Goal: Task Accomplishment & Management: Manage account settings

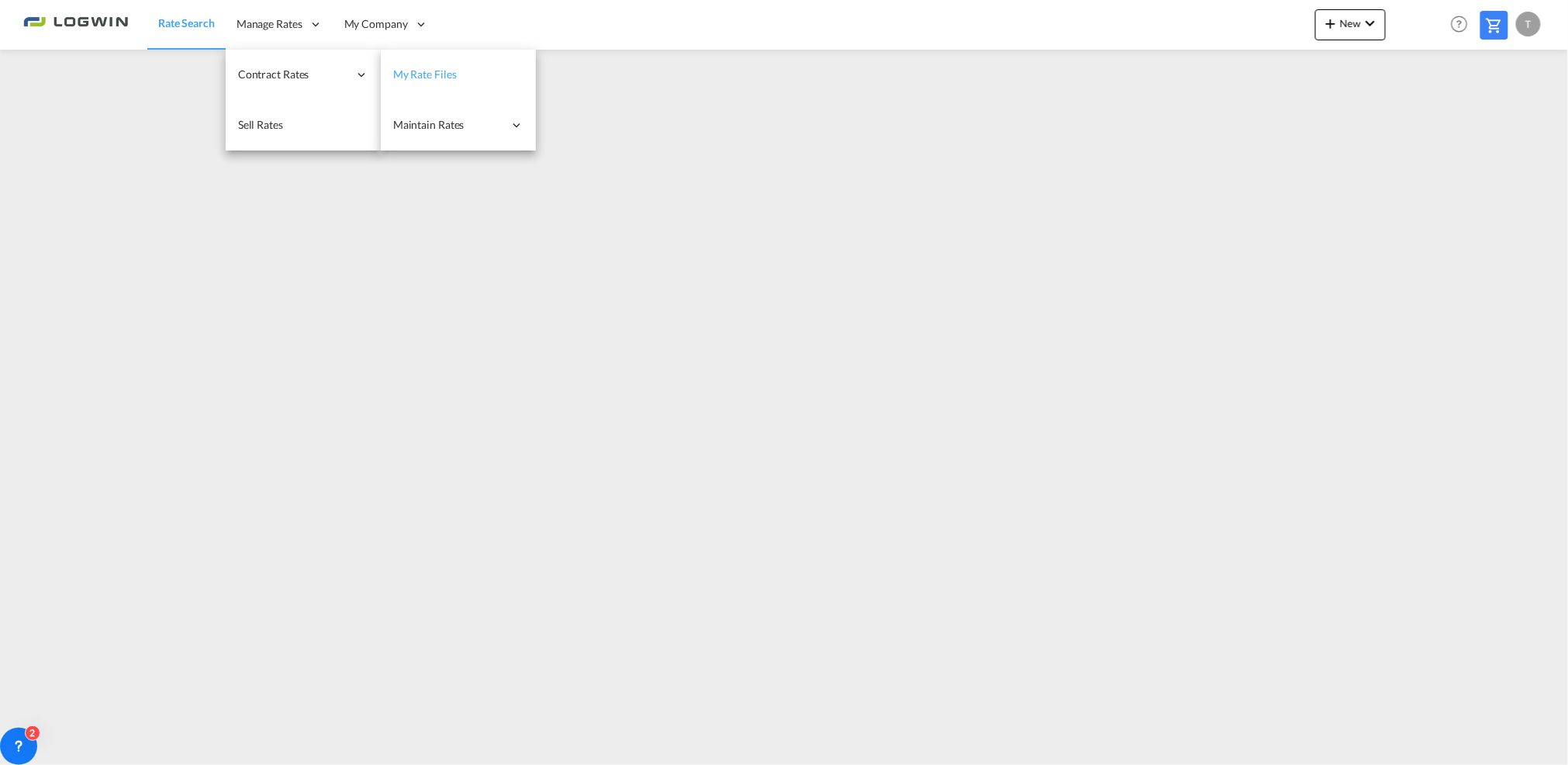
click at [432, 74] on span "My Rate Files" at bounding box center [425, 73] width 64 height 13
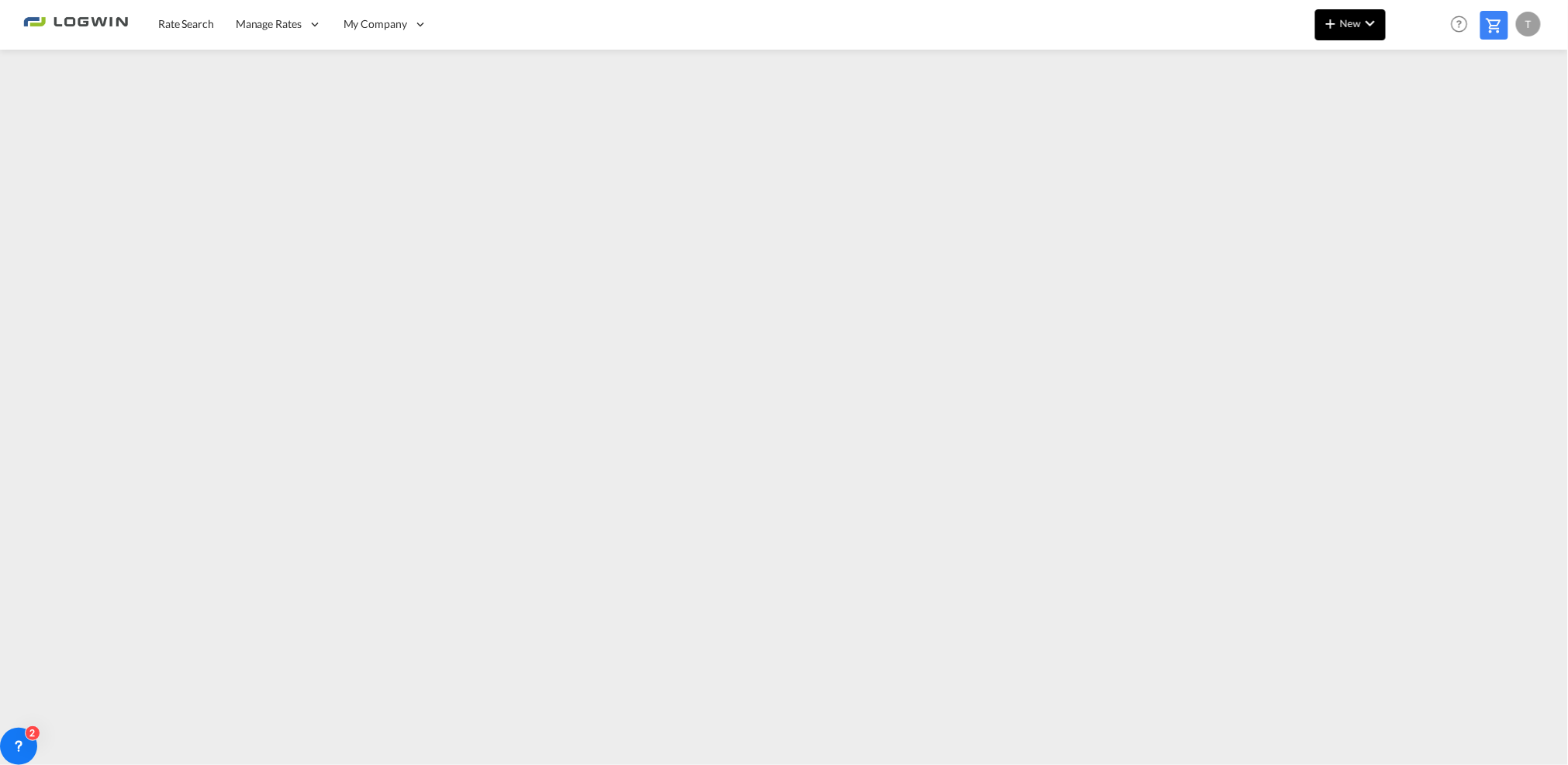
click at [1355, 25] on span "New" at bounding box center [1351, 23] width 59 height 12
click at [1422, 112] on span "Ratesheet" at bounding box center [1416, 116] width 17 height 31
click at [1432, 26] on div "T" at bounding box center [1430, 24] width 25 height 25
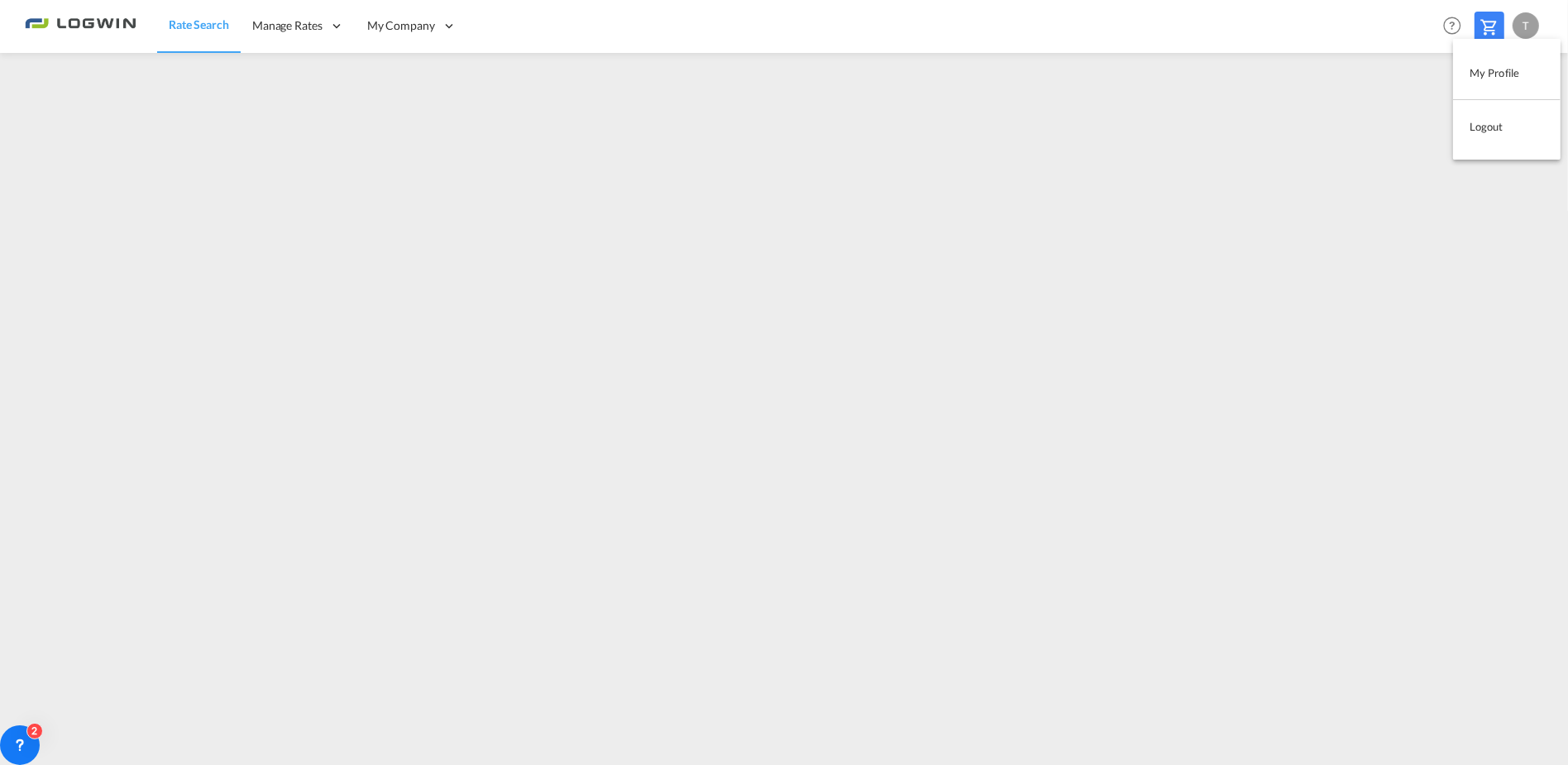
click at [1486, 130] on button "Logout" at bounding box center [1506, 127] width 107 height 33
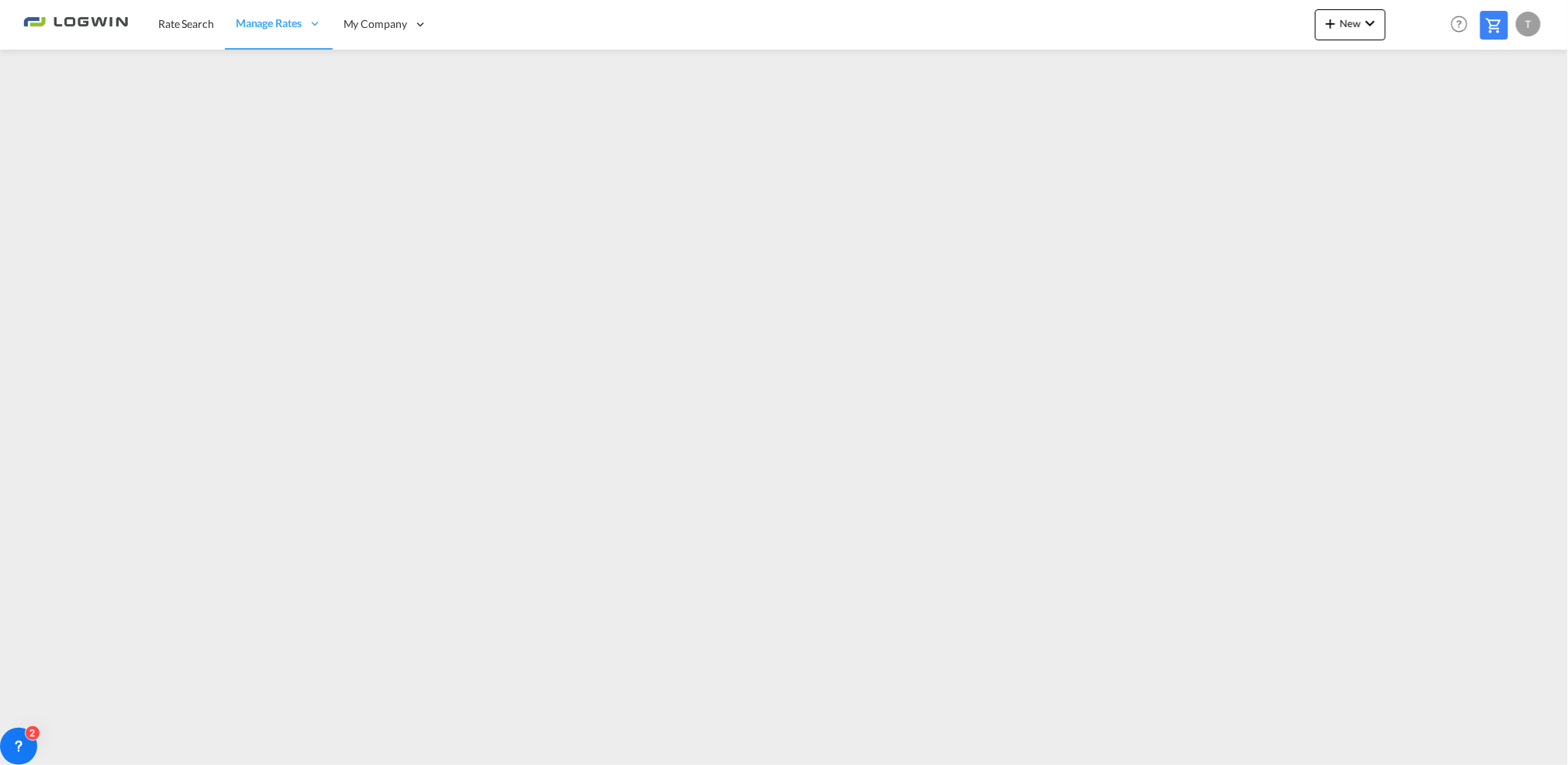
click at [1531, 16] on div "T" at bounding box center [1528, 24] width 25 height 25
click at [1479, 125] on button "Logout" at bounding box center [1511, 119] width 101 height 31
